Goal: Task Accomplishment & Management: Manage account settings

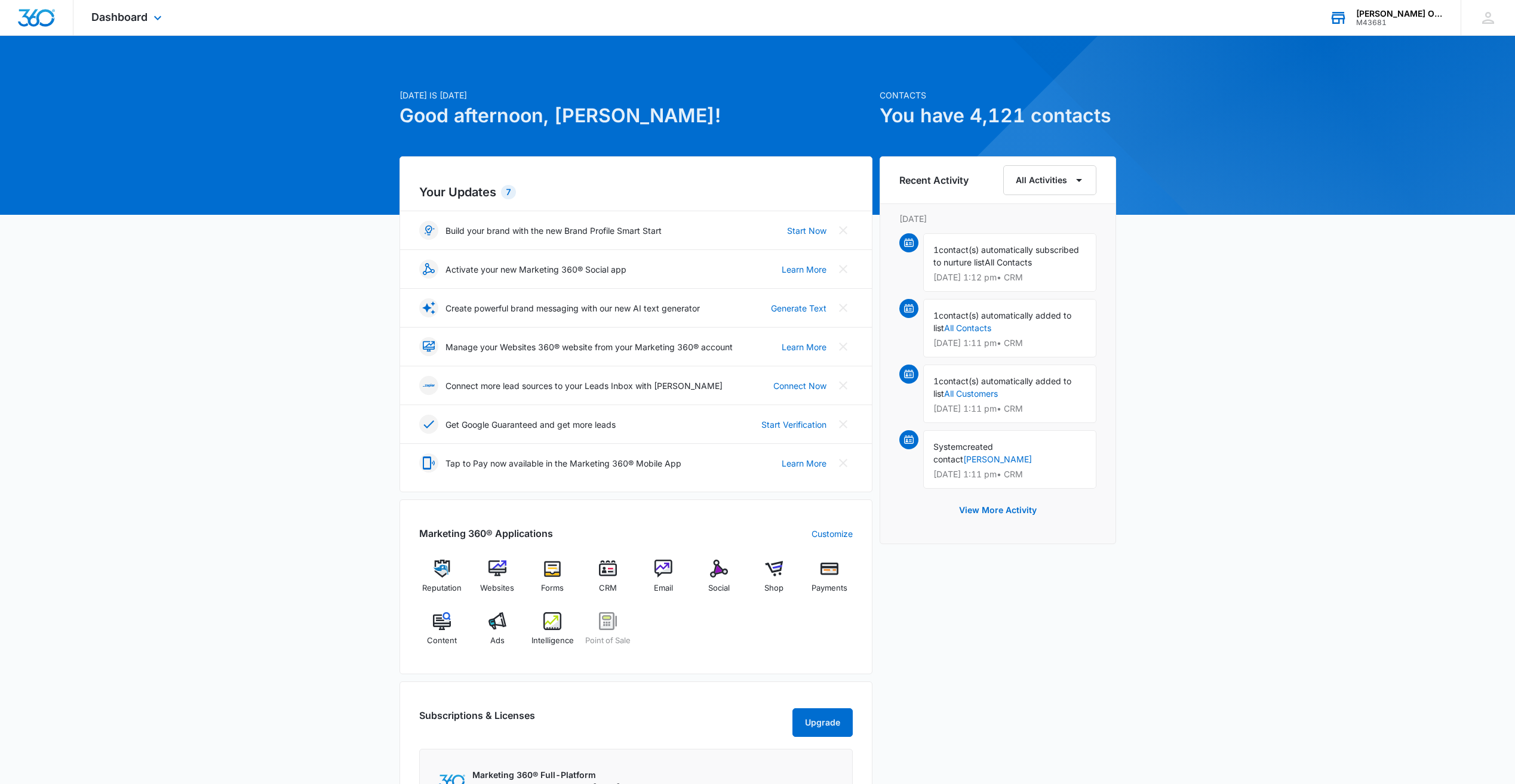
click at [1440, 16] on div "Kerr Albert Office Supply" at bounding box center [1400, 14] width 87 height 10
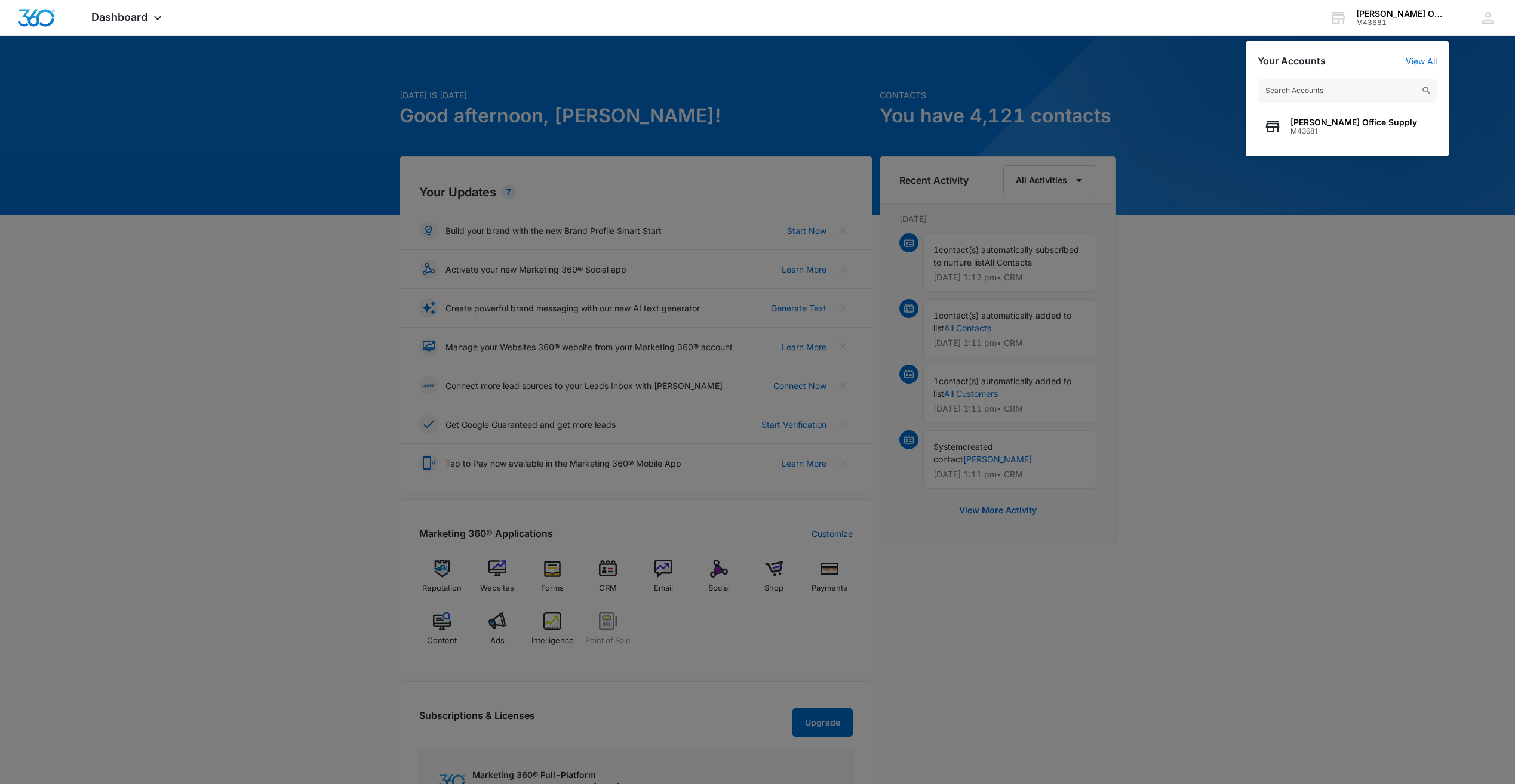
click at [1394, 242] on div at bounding box center [757, 392] width 1515 height 784
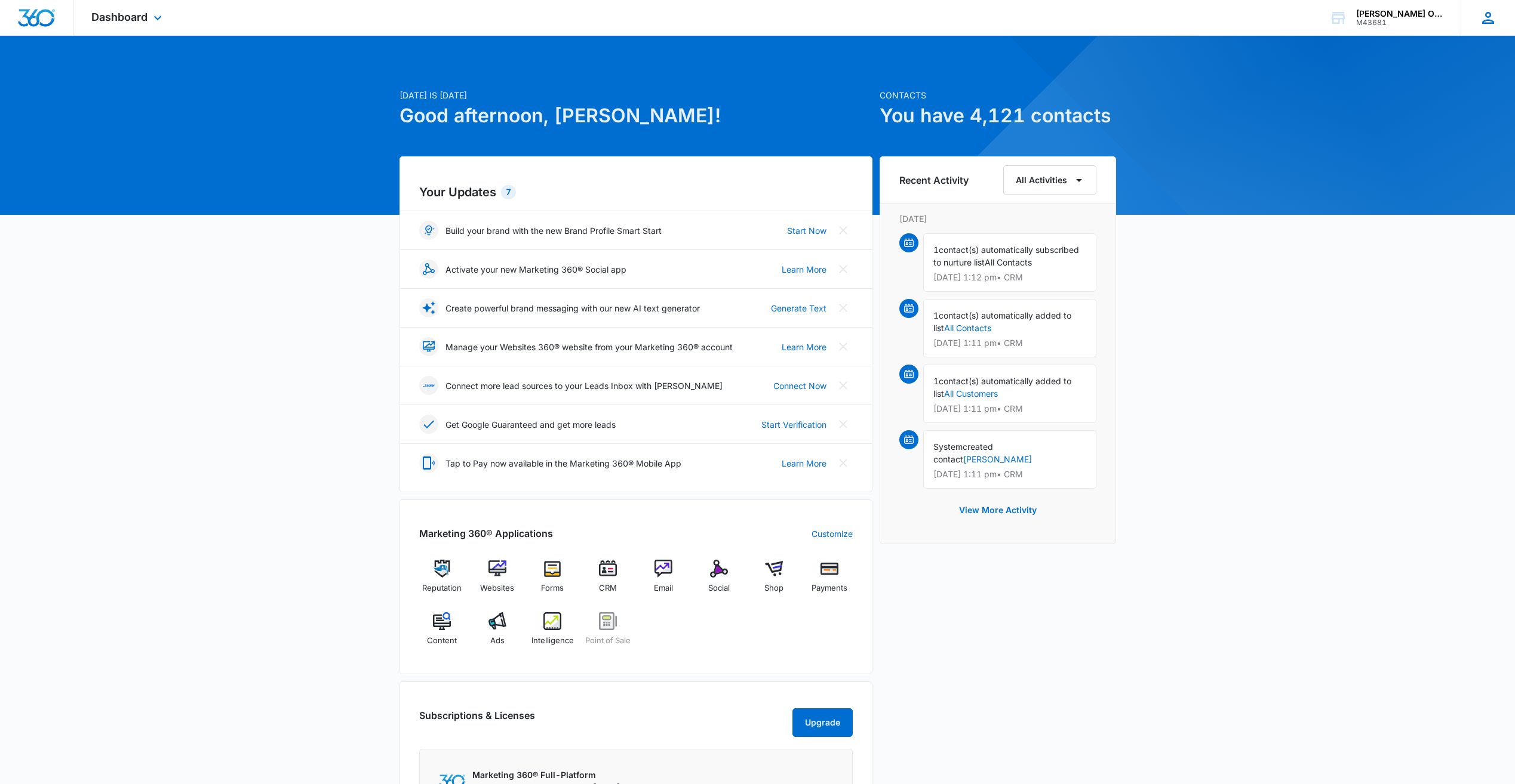
click at [1489, 19] on icon at bounding box center [1488, 18] width 18 height 18
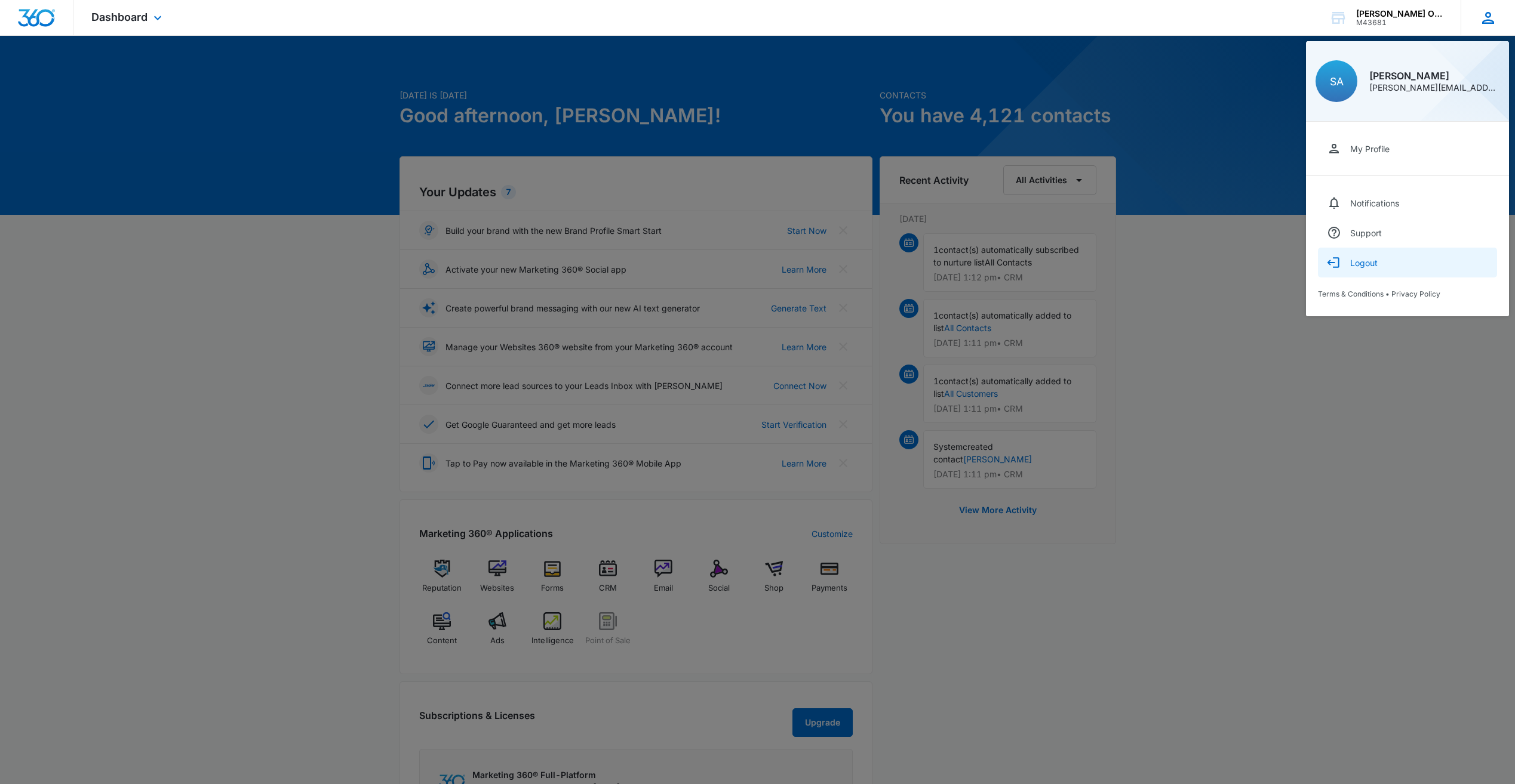
click at [1375, 265] on div "Logout" at bounding box center [1364, 262] width 27 height 10
click at [1357, 265] on div "Logout" at bounding box center [1364, 262] width 27 height 10
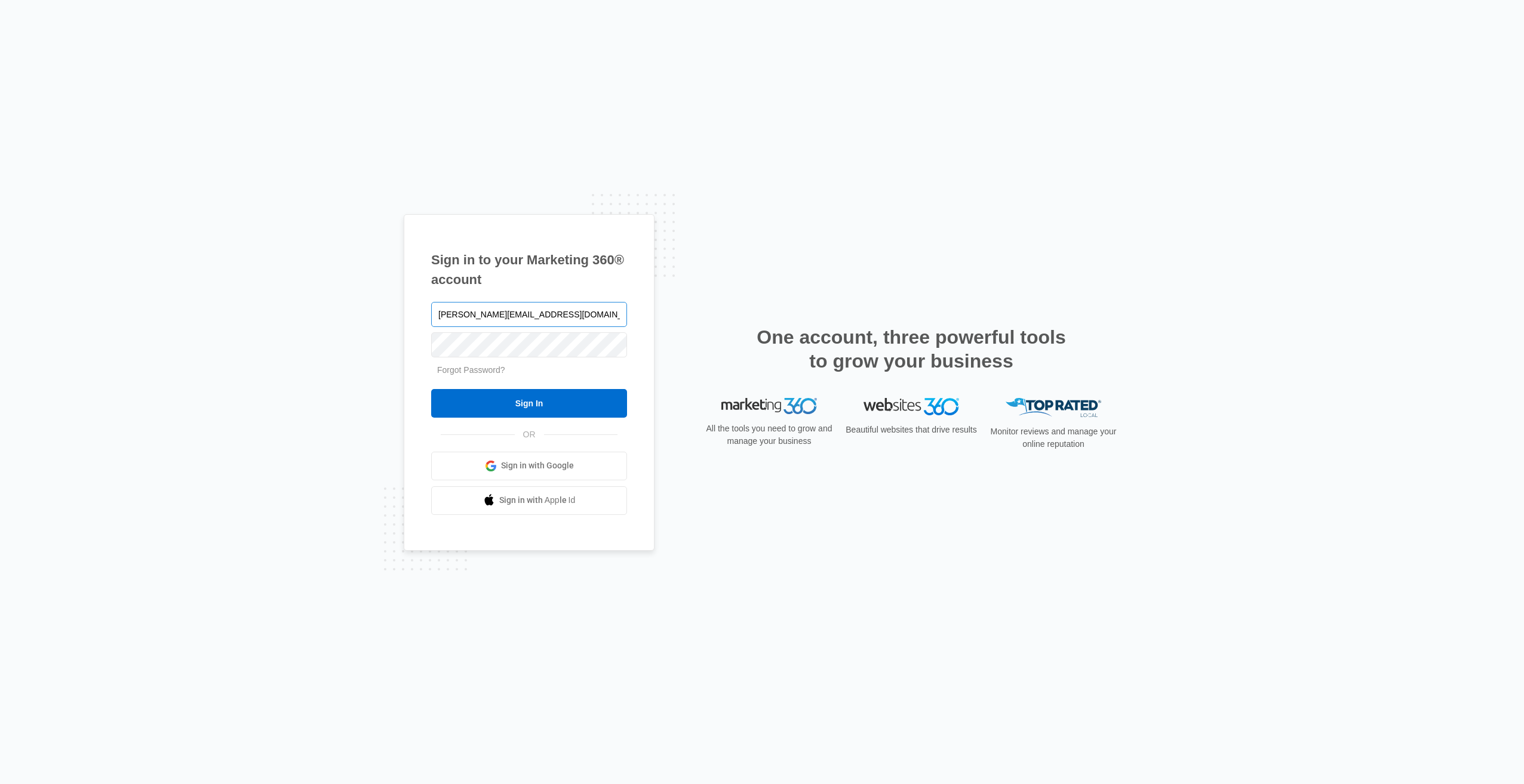
click at [532, 306] on input "salbert@kerralbert.com" at bounding box center [529, 315] width 196 height 25
type input "s"
click at [355, 342] on div "Sign in to your Marketing 360® account Forgot Password? Sign In OR Sign in with…" at bounding box center [762, 392] width 1524 height 784
click at [468, 316] on input "text" at bounding box center [529, 315] width 196 height 25
type input "scott.albert@JJ-4sports.com"
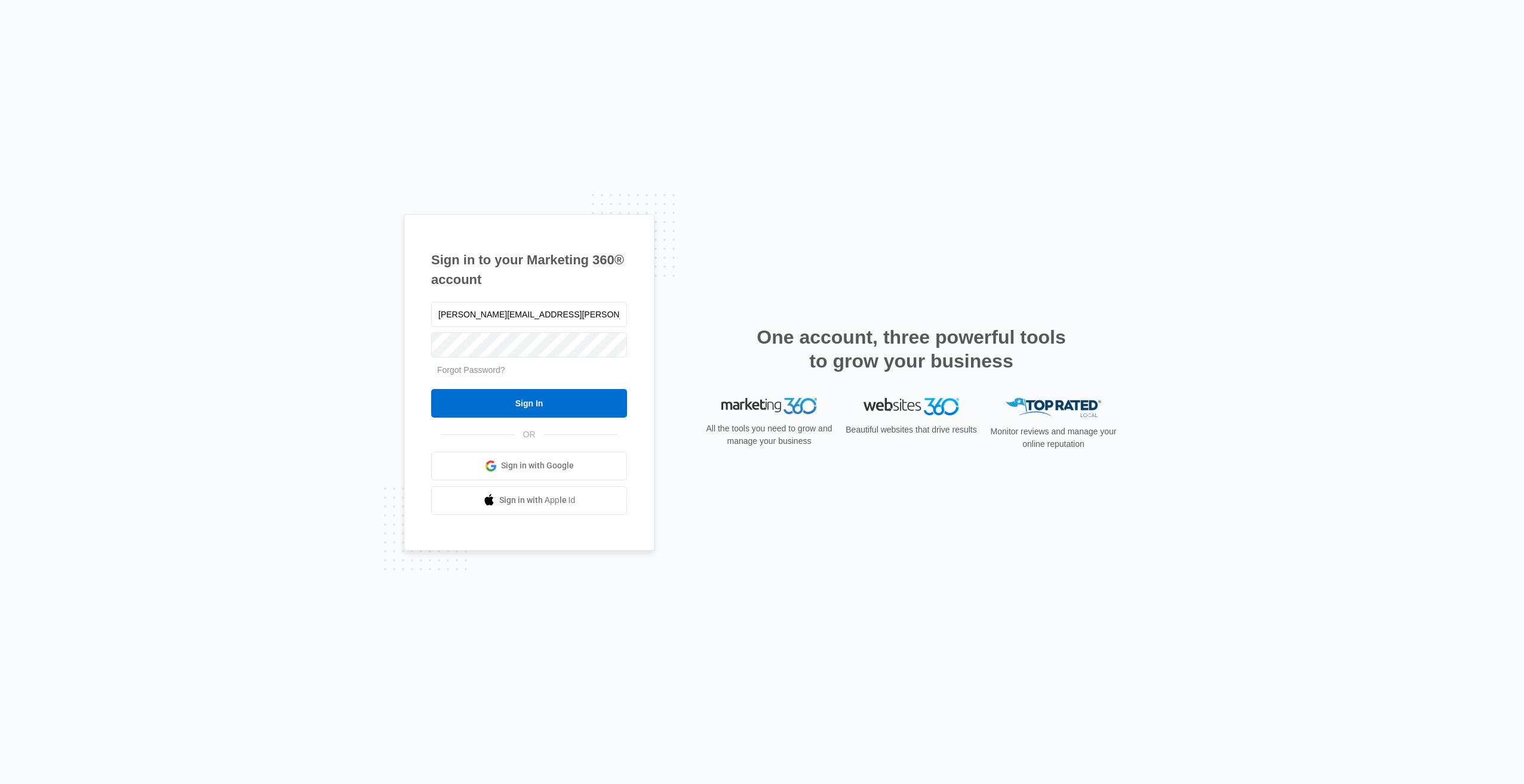
click at [717, 280] on div "Sign in to your Marketing 360® account scott.albert@JJ-4sports.com Forgot Passw…" at bounding box center [762, 392] width 716 height 355
click at [701, 263] on div "Sign in to your Marketing 360® account scott.albert@JJ-4sports.com Forgot Passw…" at bounding box center [762, 392] width 716 height 355
click at [508, 413] on input "Sign In" at bounding box center [529, 403] width 196 height 29
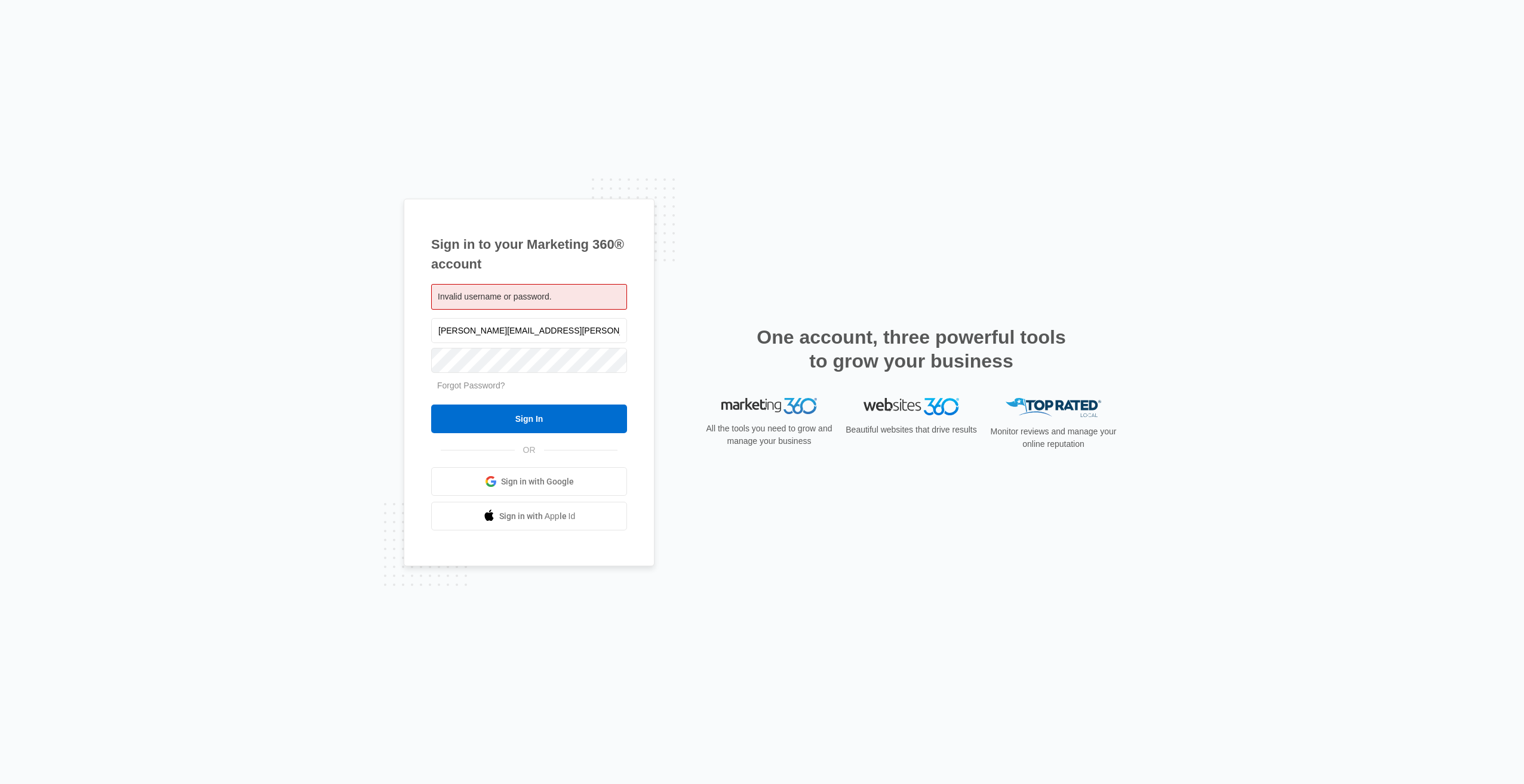
drag, startPoint x: 585, startPoint y: 336, endPoint x: 304, endPoint y: 334, distance: 281.0
click at [326, 331] on div "Sign in to your Marketing 360® account Invalid username or password. [PERSON_NA…" at bounding box center [762, 392] width 1524 height 784
